Goal: Information Seeking & Learning: Learn about a topic

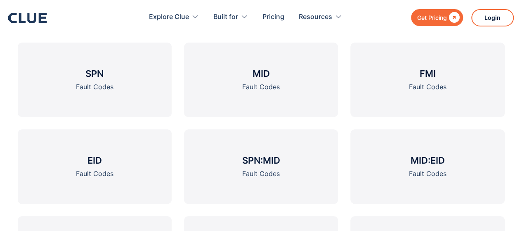
scroll to position [352, 0]
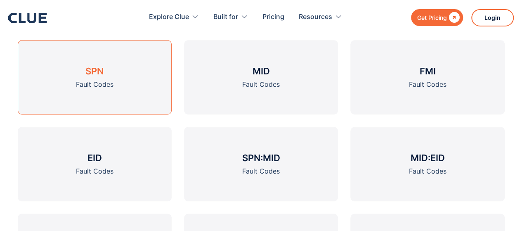
click at [165, 62] on link "SPN Fault Codes" at bounding box center [95, 77] width 154 height 74
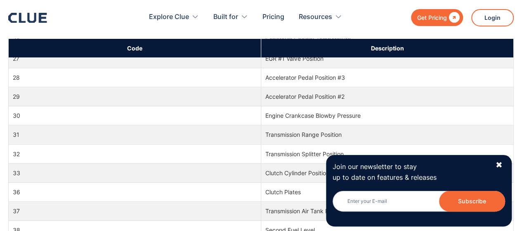
scroll to position [196, 0]
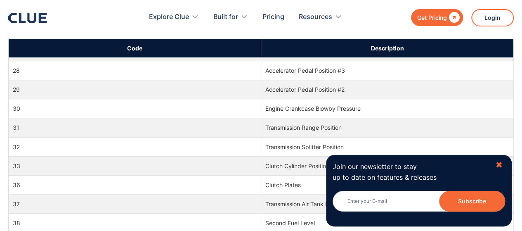
click at [499, 164] on div "✖" at bounding box center [498, 165] width 7 height 10
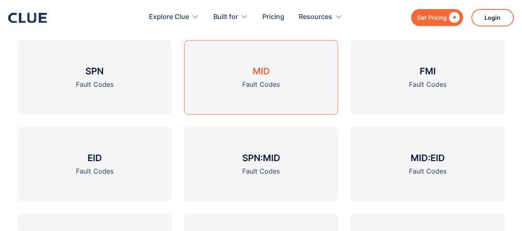
click at [247, 88] on div "Fault Codes" at bounding box center [261, 84] width 38 height 10
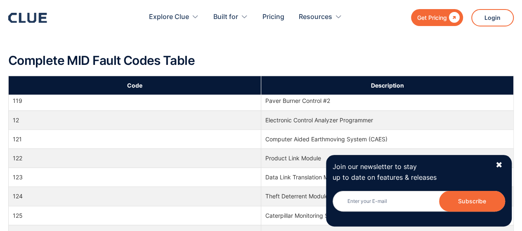
scroll to position [394, 0]
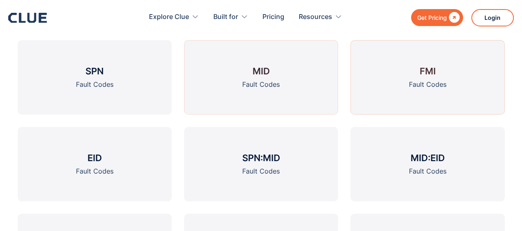
scroll to position [352, 0]
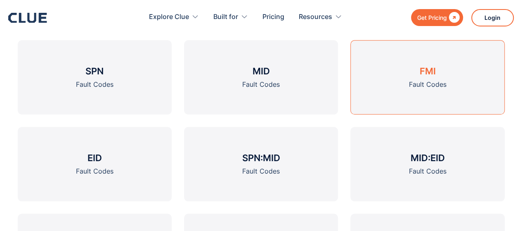
click at [396, 78] on link "FMI Fault Codes" at bounding box center [428, 77] width 154 height 74
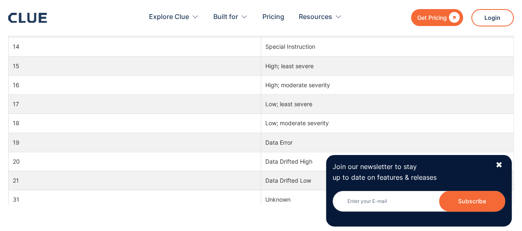
scroll to position [576, 0]
click at [498, 165] on div "✖" at bounding box center [498, 165] width 7 height 10
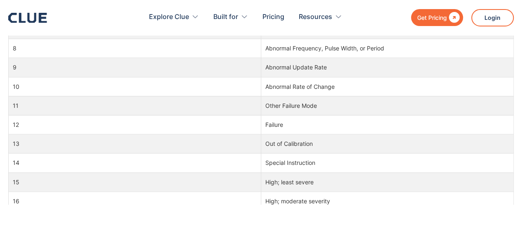
scroll to position [0, 0]
click at [224, 68] on td "9" at bounding box center [135, 67] width 253 height 19
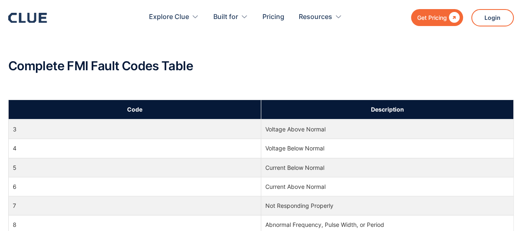
scroll to position [66, 0]
drag, startPoint x: 378, startPoint y: 0, endPoint x: 330, endPoint y: 78, distance: 91.9
drag, startPoint x: 465, startPoint y: 1, endPoint x: 325, endPoint y: 32, distance: 143.8
click at [325, 32] on div "Explore Clue Solutions Tailored solutions for your construction equipment needs…" at bounding box center [304, 17] width 419 height 35
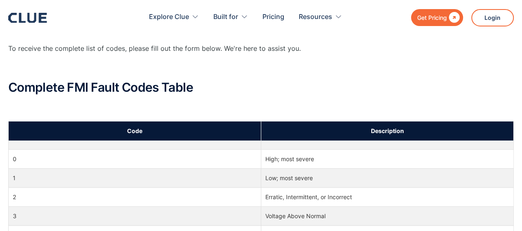
scroll to position [116, 0]
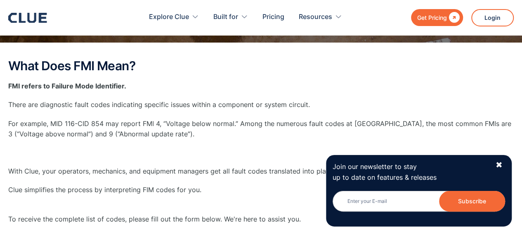
scroll to position [145, 0]
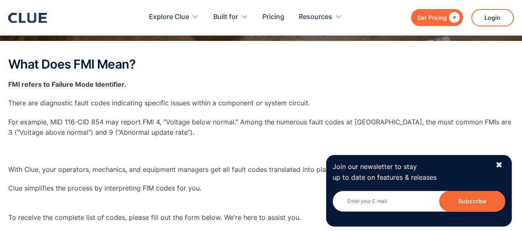
click at [504, 162] on div "Join our newsletter to stay up to date on features & releases Newsletter Subscr…" at bounding box center [419, 190] width 186 height 71
click at [499, 165] on div "✖" at bounding box center [498, 165] width 7 height 10
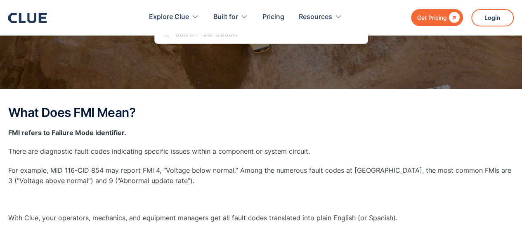
scroll to position [95, 0]
